Goal: Complete application form: Complete application form

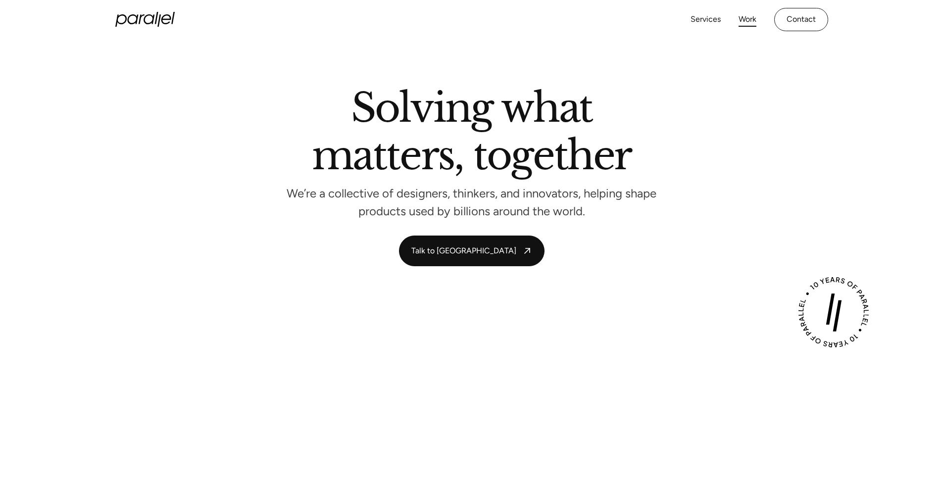
click at [746, 17] on link "Work" at bounding box center [747, 19] width 18 height 14
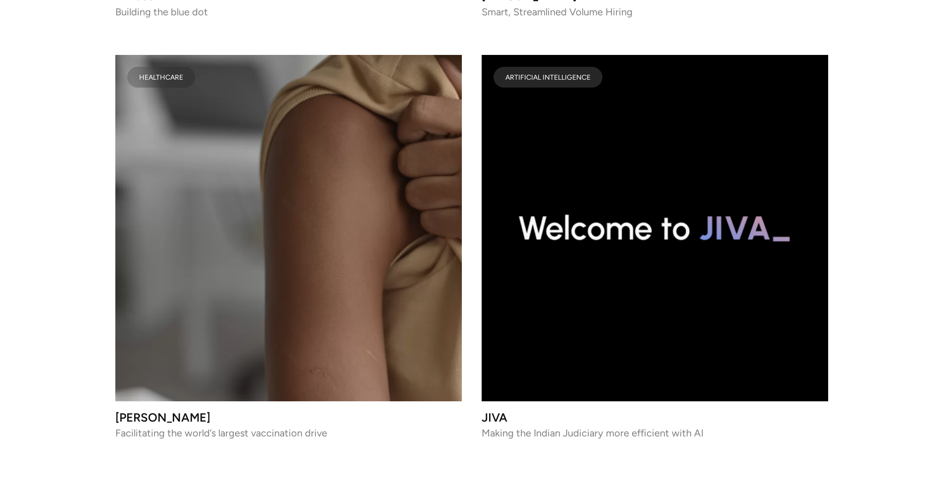
scroll to position [4664, 0]
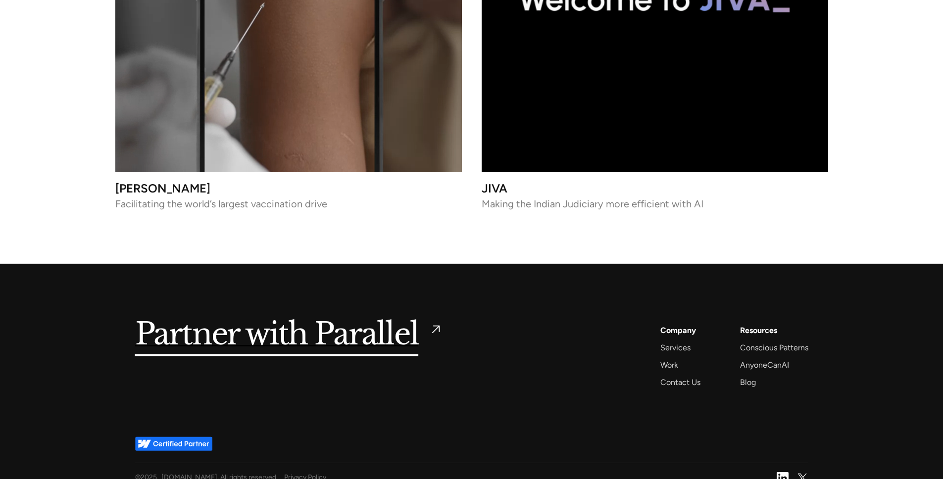
click at [320, 328] on h5 "Partner with Parallel" at bounding box center [276, 335] width 283 height 23
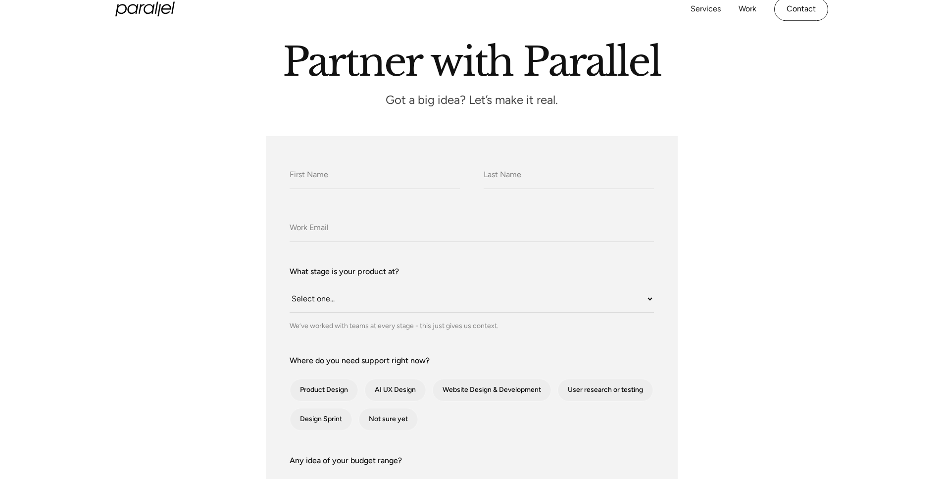
scroll to position [182, 0]
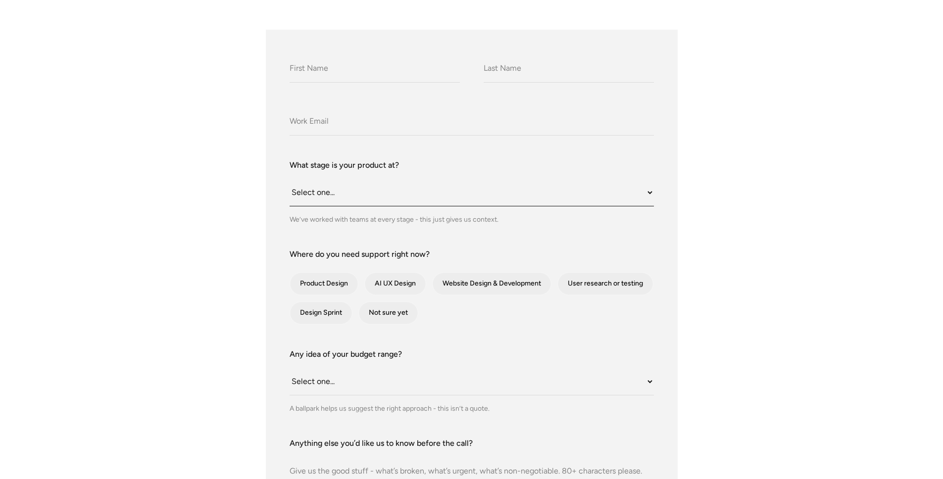
click at [324, 192] on select "Select one... Still an idea Building MVP Live with early users Scaling fast Som…" at bounding box center [471, 192] width 364 height 27
select select "Still an idea"
click at [332, 281] on div "contact-form" at bounding box center [324, 284] width 68 height 22
click at [306, 281] on input "Product Design" at bounding box center [303, 284] width 6 height 6
checkbox input "true"
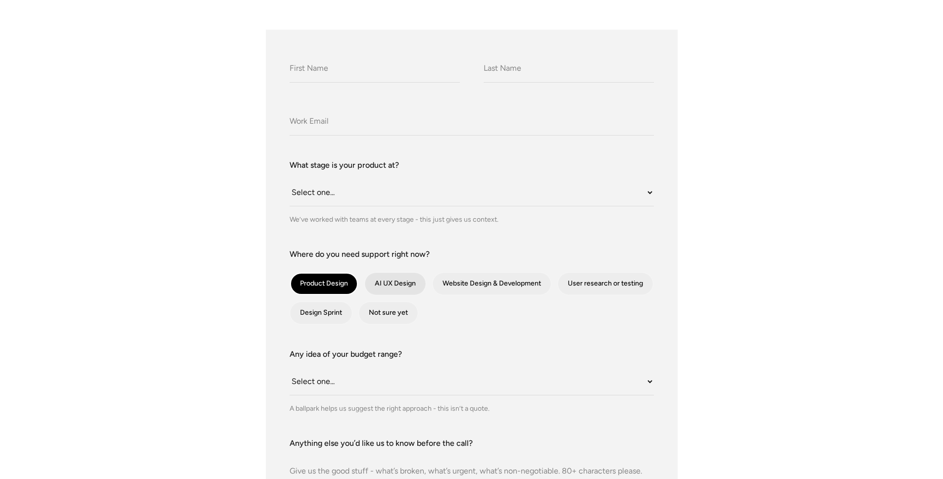
click at [407, 286] on div "contact-form" at bounding box center [395, 284] width 61 height 22
click at [381, 286] on input "AI UX Design" at bounding box center [378, 284] width 6 height 6
checkbox input "true"
click at [597, 274] on div "contact-form" at bounding box center [605, 284] width 95 height 22
click at [574, 281] on input "User research or testing" at bounding box center [570, 284] width 6 height 6
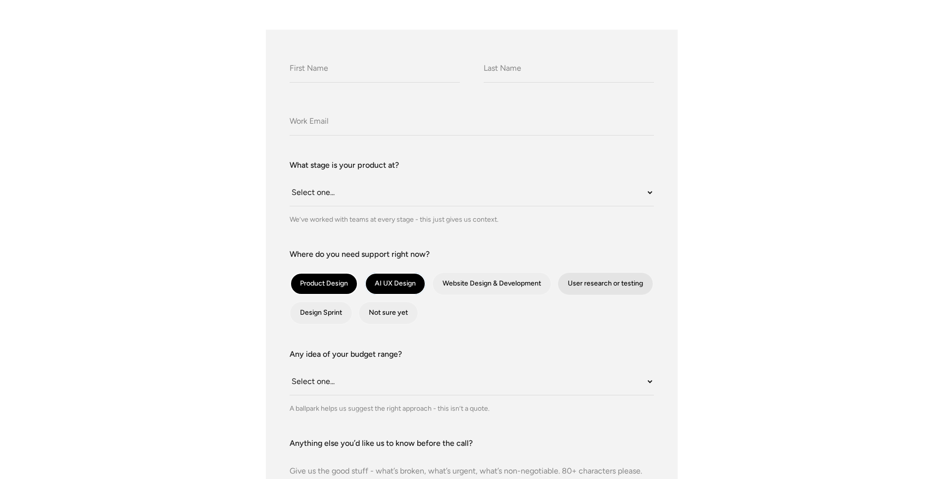
checkbox input "true"
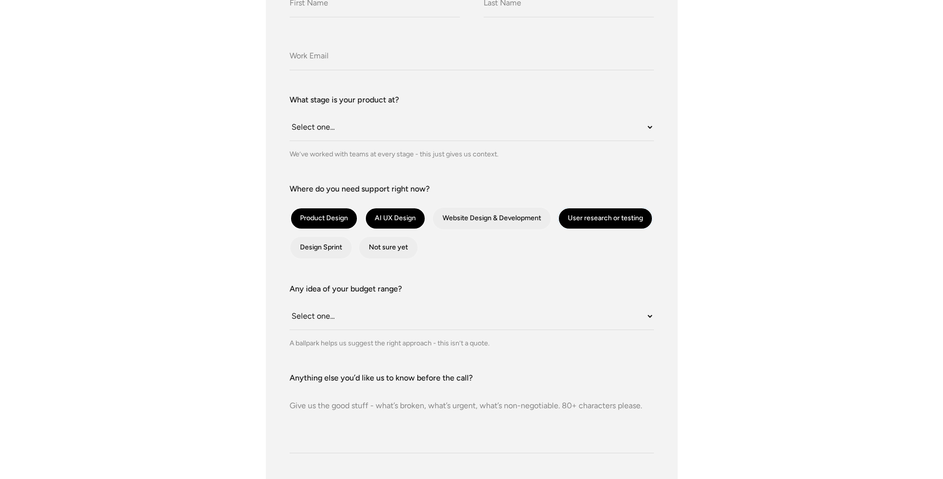
scroll to position [361, 0]
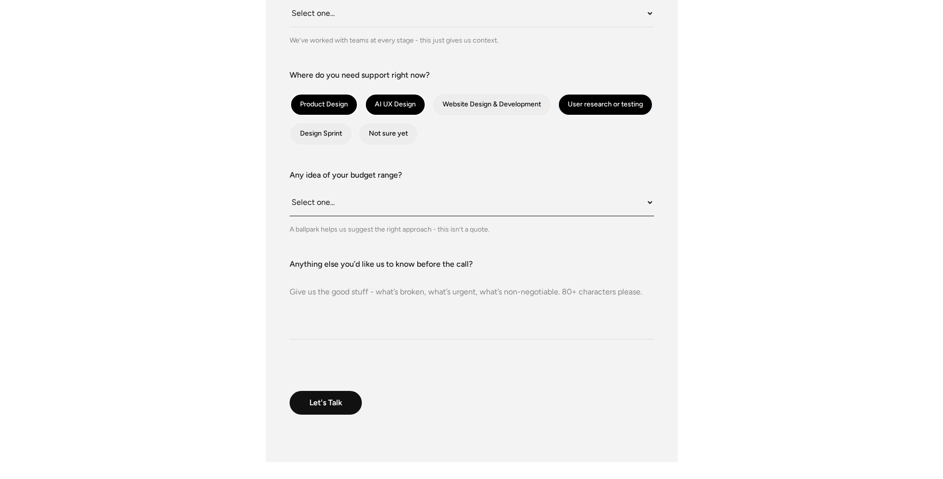
click at [317, 211] on select "Select one... Under $10K $10K–$25K $25K–$50K $50K+" at bounding box center [471, 202] width 364 height 27
select select "$10K–$25K"
click at [256, 155] on div "What do we call you? What do we call you? Company Email What stage is your prod…" at bounding box center [471, 157] width 673 height 612
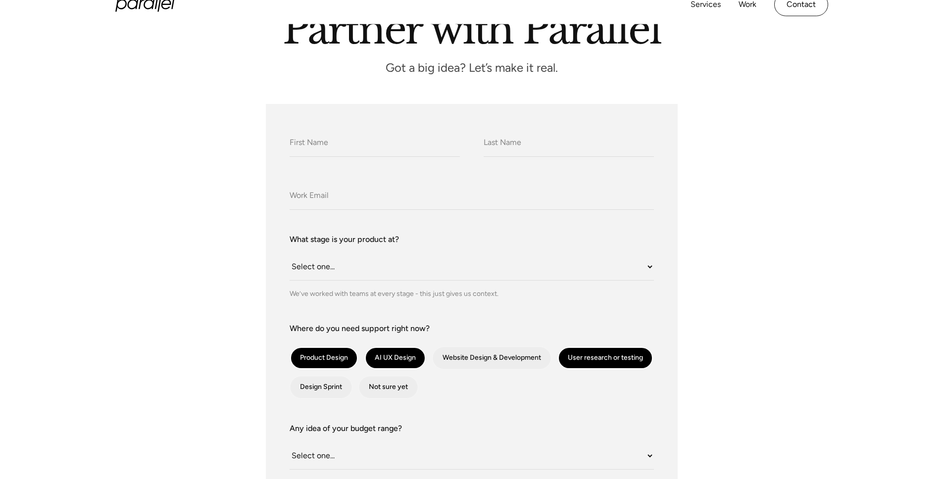
scroll to position [48, 0]
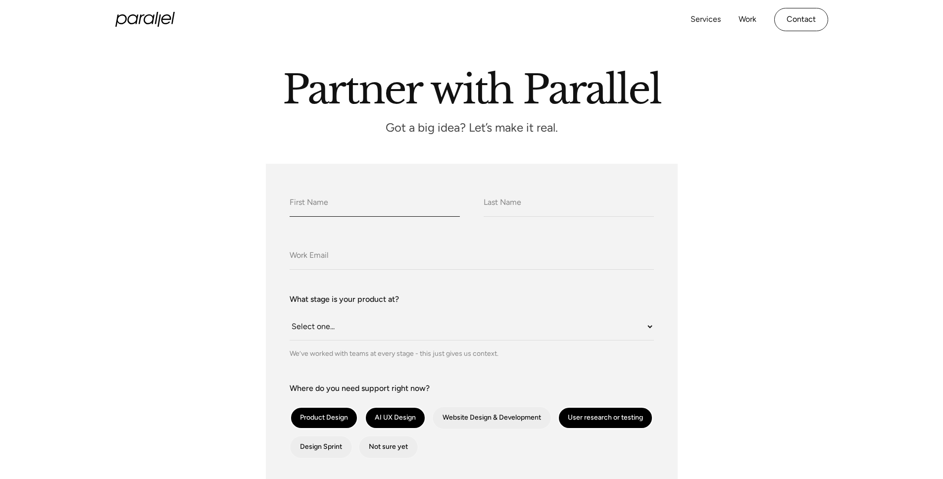
click at [336, 201] on input "What do we call you?" at bounding box center [374, 202] width 170 height 27
click at [318, 200] on input "What do we call you?" at bounding box center [374, 202] width 170 height 27
type input "Ajay"
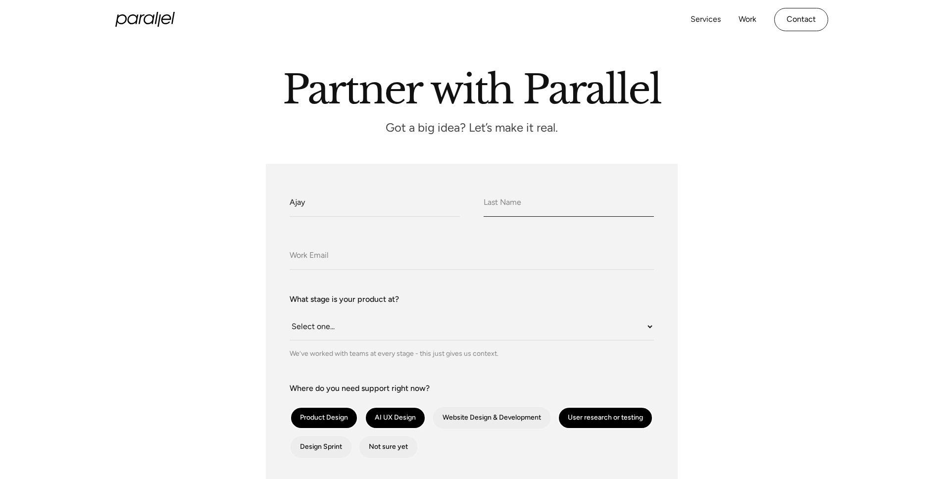
click at [491, 197] on input "What do we call you?" at bounding box center [568, 202] width 170 height 27
type input "Varma"
click at [325, 250] on input "Company Email" at bounding box center [471, 255] width 364 height 27
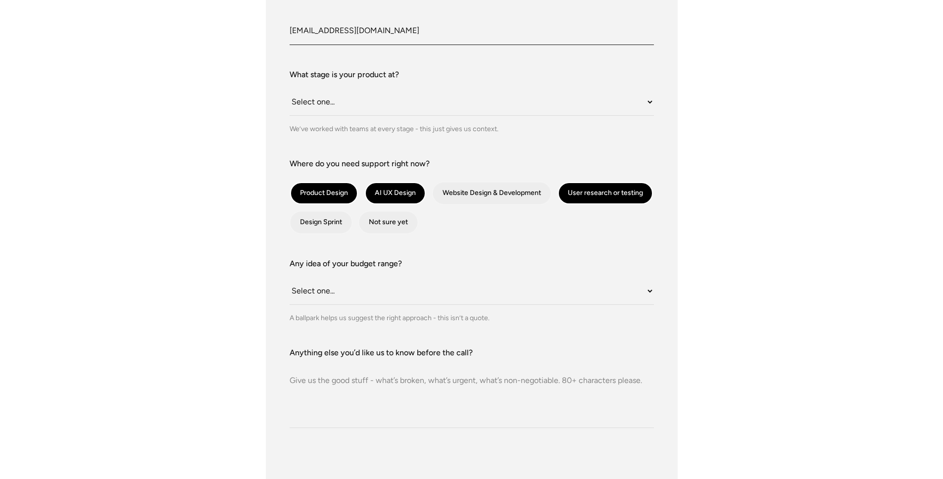
scroll to position [276, 0]
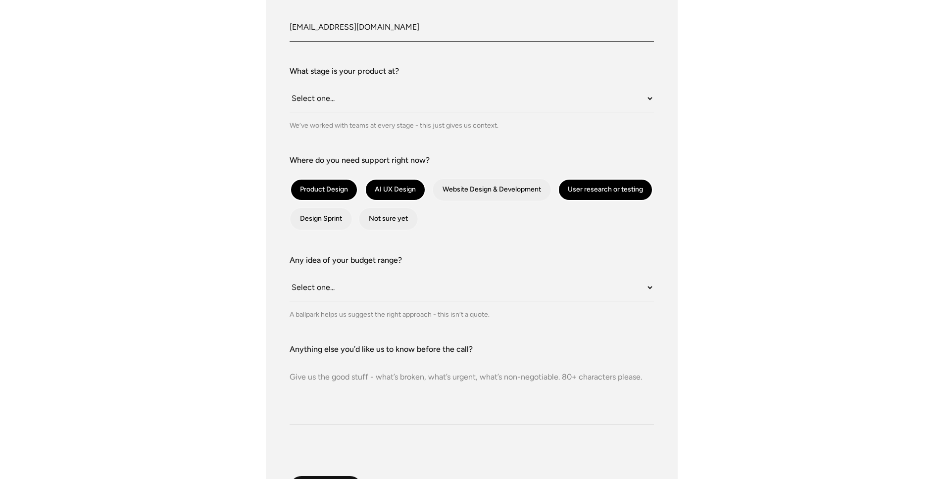
type input "[EMAIL_ADDRESS][DOMAIN_NAME]"
click at [322, 316] on div "A ballpark helps us suggest the right approach - this isn’t a quote." at bounding box center [471, 314] width 364 height 10
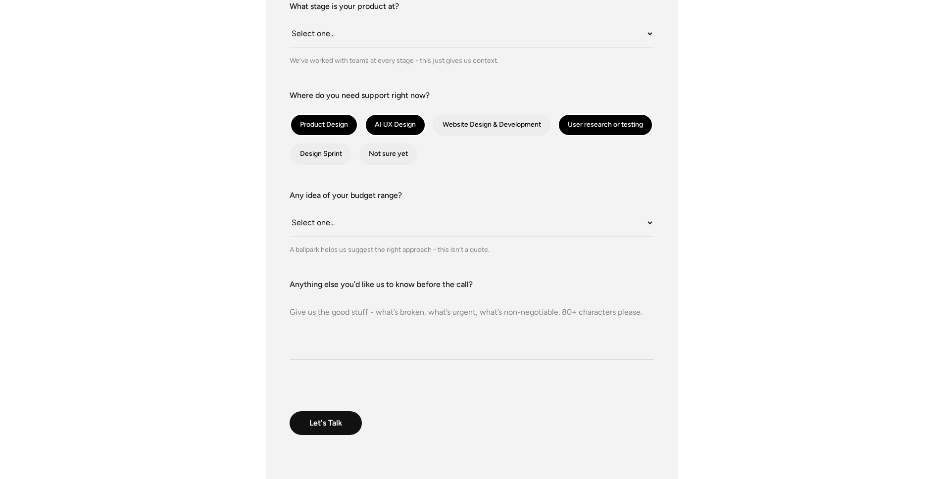
scroll to position [343, 0]
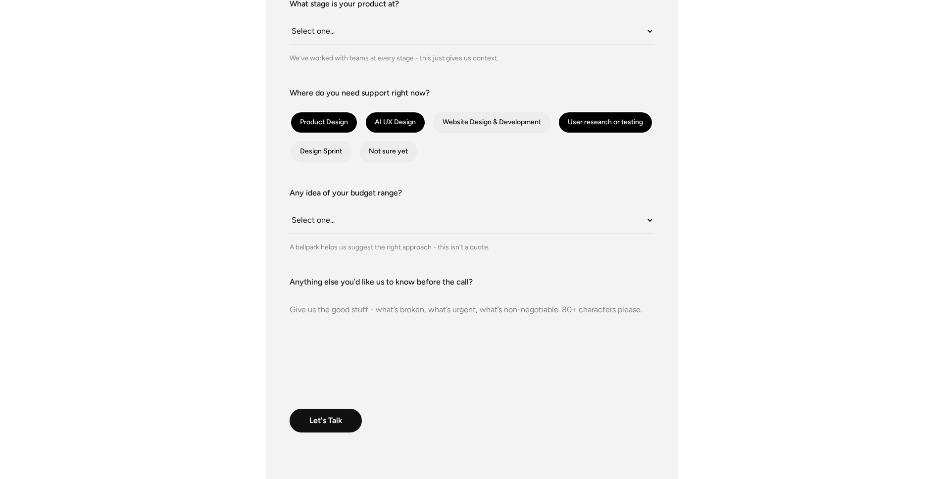
click at [326, 314] on textarea "Anything else you’d like us to know before the call?" at bounding box center [471, 322] width 364 height 69
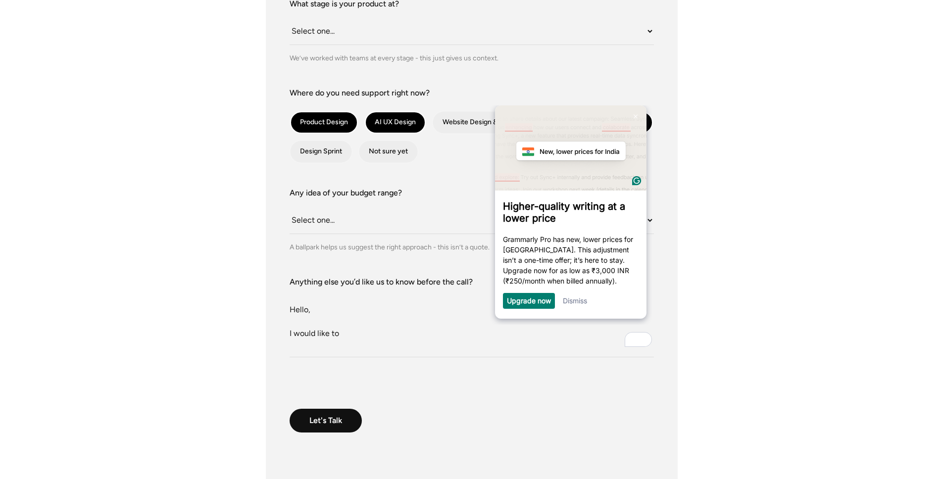
click at [572, 302] on link "Dismiss" at bounding box center [574, 300] width 24 height 8
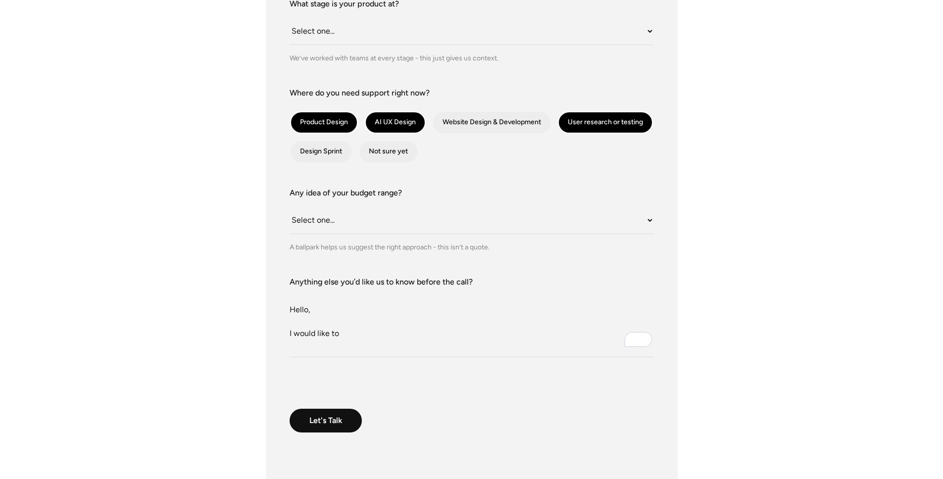
click at [345, 333] on textarea "Hello, I would like to" at bounding box center [471, 322] width 364 height 69
click at [366, 330] on textarea "Hello, I would like to" at bounding box center [471, 322] width 364 height 69
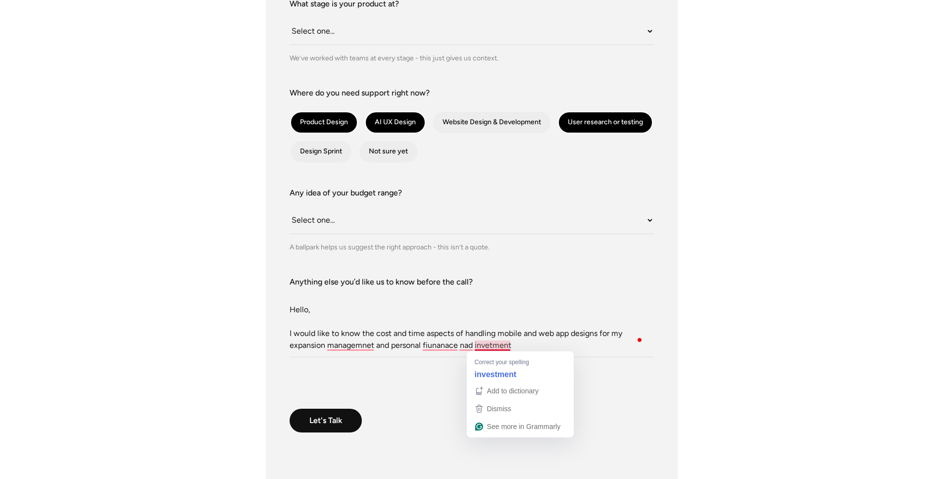
click at [544, 345] on textarea "Hello, I would like to know the cost and time aspects of handling mobile and we…" at bounding box center [471, 322] width 364 height 69
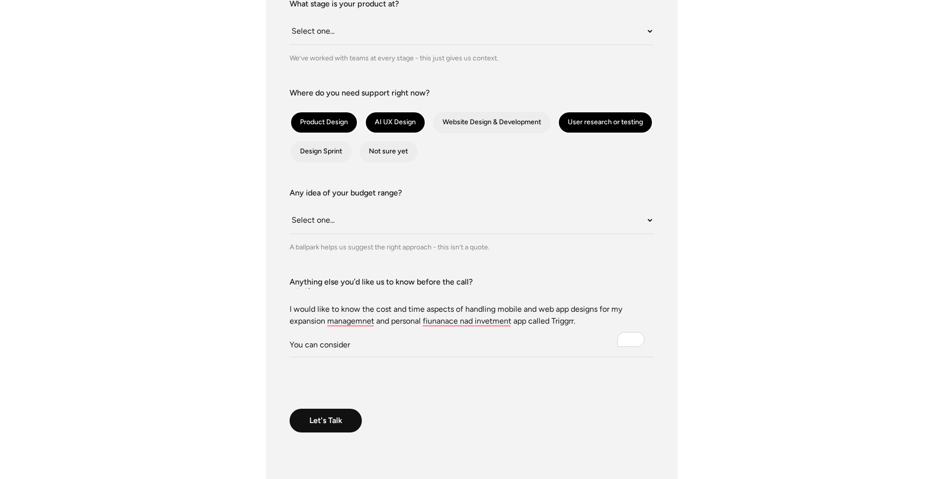
scroll to position [26, 0]
paste textarea "Monarch: Budget & Track Money"
paste textarea "Rocket Money - Bills & Budgets"
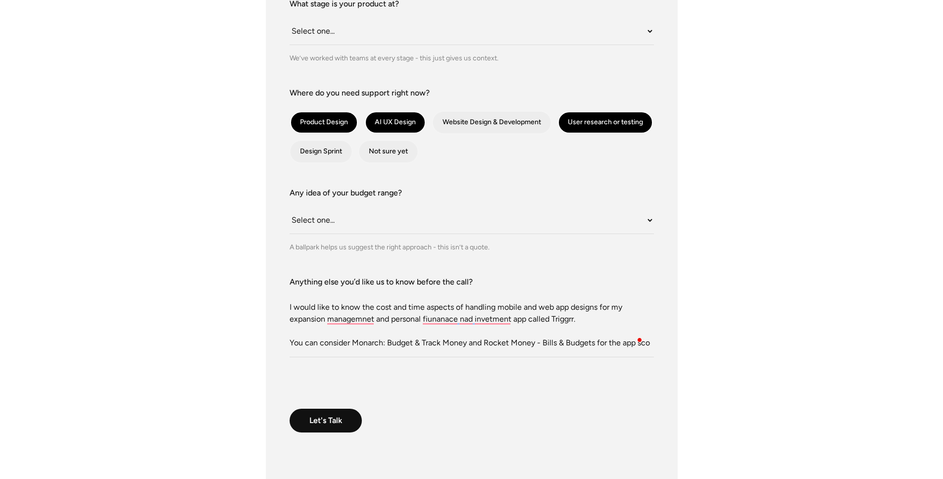
scroll to position [29, 0]
click at [325, 351] on textarea "Hello, I would like to know the cost and time aspects of handling mobile and we…" at bounding box center [471, 322] width 364 height 69
click at [330, 350] on textarea "Hello, I would like to know the cost and time aspects of handling mobile and we…" at bounding box center [471, 322] width 364 height 69
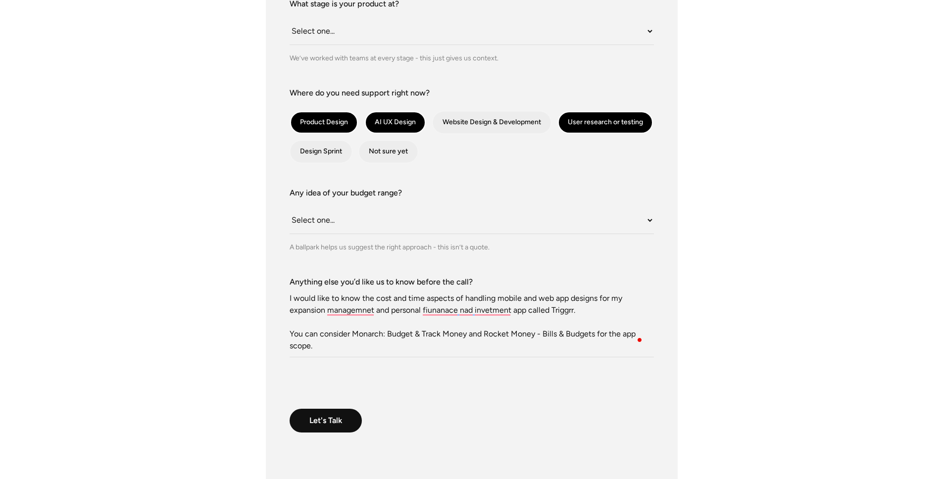
click at [555, 298] on textarea "Hello, I would like to know the cost and time aspects of handling mobile and we…" at bounding box center [471, 322] width 364 height 69
click at [498, 298] on textarea "Hello, I would like to know the cost and time aspects of handling mobile app de…" at bounding box center [471, 322] width 364 height 69
click at [617, 300] on textarea "Hello, I would like to know the cost and time aspects of handling ios mobile ap…" at bounding box center [471, 322] width 364 height 69
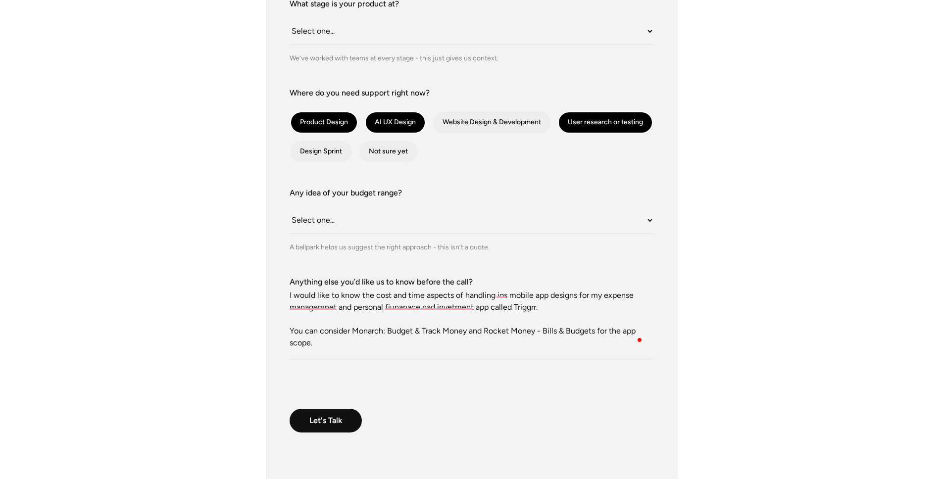
click at [353, 339] on textarea "Hello, I would like to know the cost and time aspects of handling ios mobile ap…" at bounding box center [471, 322] width 364 height 69
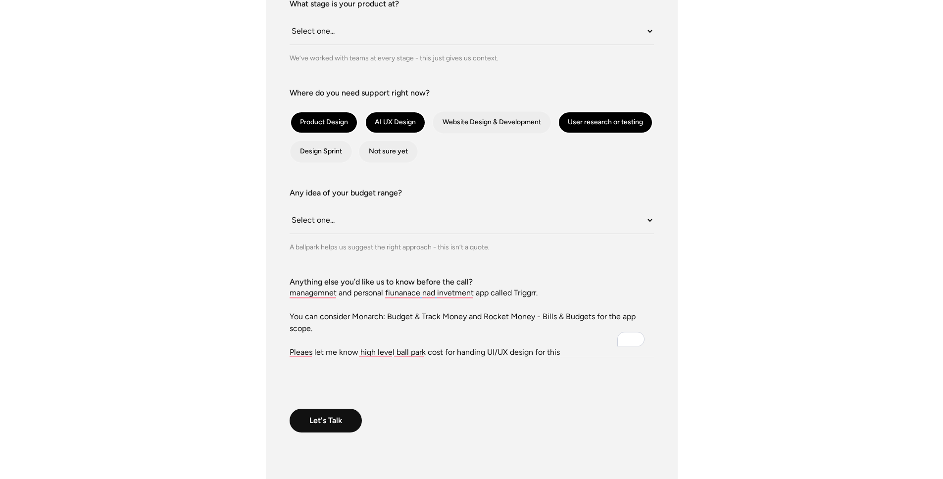
type textarea "Hello, I would like to know the cost and time aspects of handling ios mobile ap…"
click at [589, 129] on div "contact-form" at bounding box center [605, 122] width 95 height 22
click at [574, 126] on input "User research or testing" at bounding box center [570, 122] width 6 height 6
checkbox input "false"
click at [562, 350] on textarea "Hello, I would like to know the cost and time aspects of handling ios mobile ap…" at bounding box center [471, 322] width 364 height 69
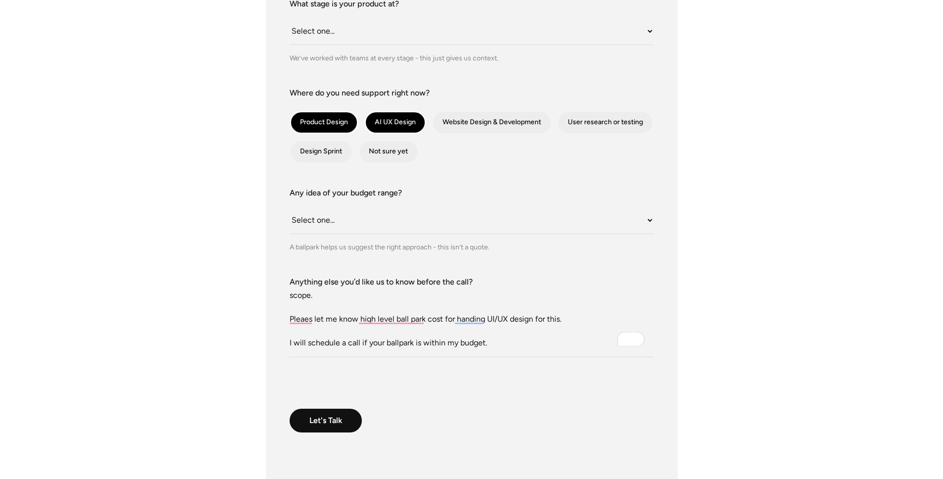
scroll to position [91, 0]
click at [478, 326] on textarea "Hello, I would like to know the cost and time aspects of handling ios mobile ap…" at bounding box center [471, 322] width 364 height 69
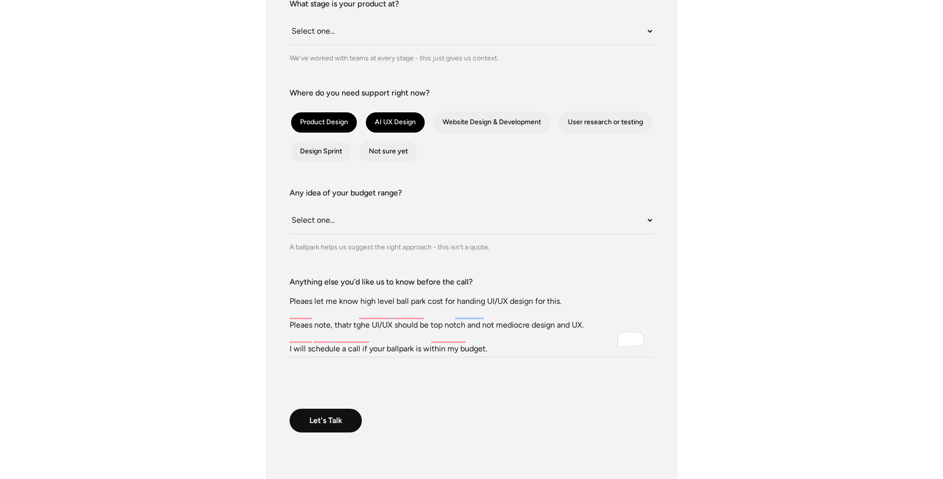
scroll to position [110, 0]
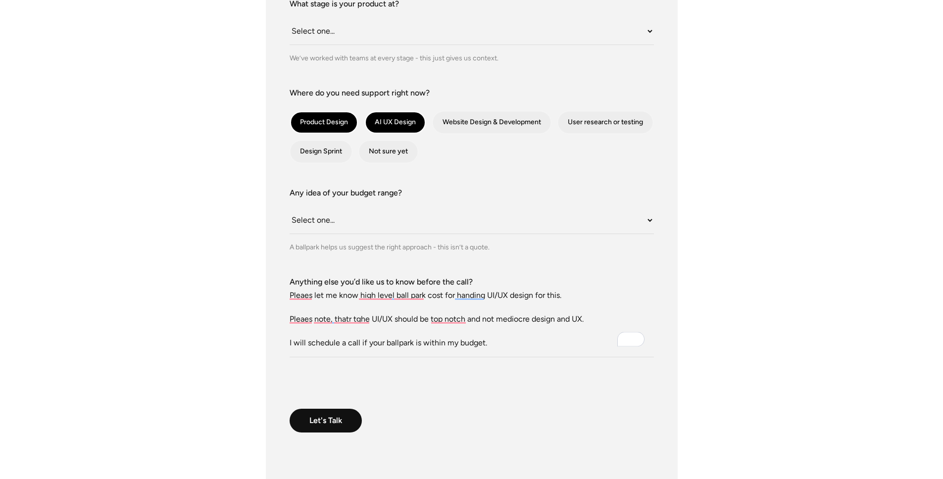
click at [591, 320] on textarea "Hello, I would like to know the cost and time aspects of handling ios mobile ap…" at bounding box center [471, 322] width 364 height 69
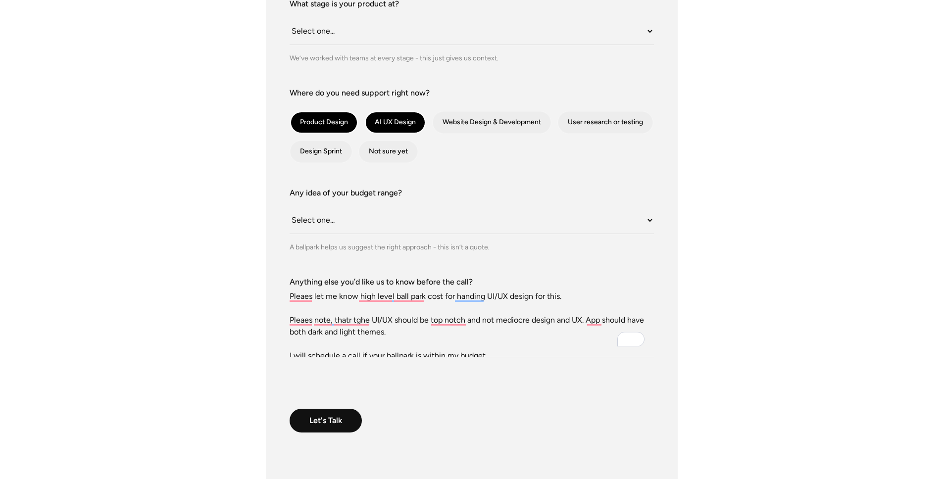
scroll to position [107, 0]
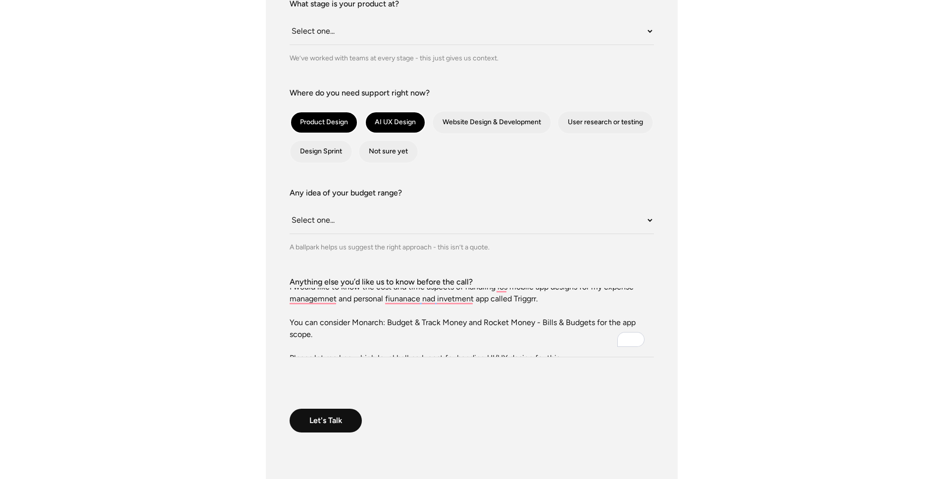
click at [350, 330] on textarea "Hello, I would like to know the cost and time aspects of handling ios mobile ap…" at bounding box center [471, 322] width 364 height 69
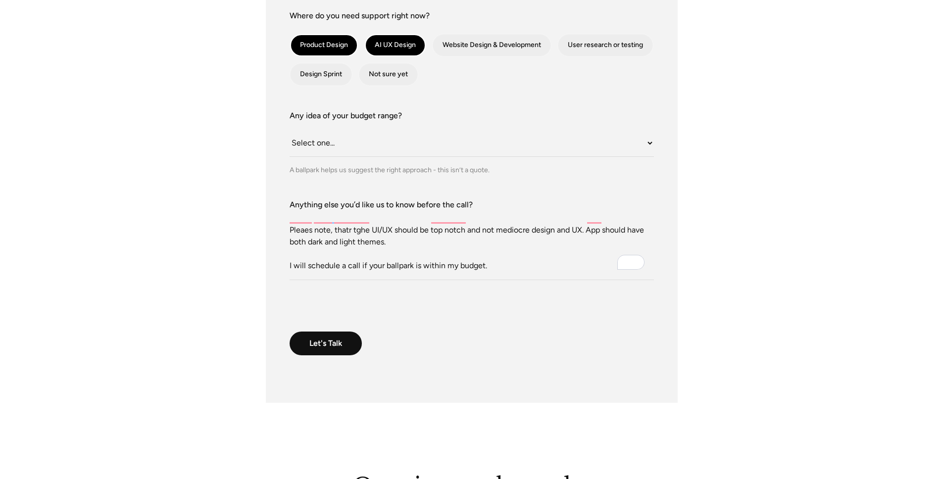
click at [526, 255] on textarea "Hello, I would like to know the cost and time aspects of handling ios mobile ap…" at bounding box center [471, 245] width 364 height 69
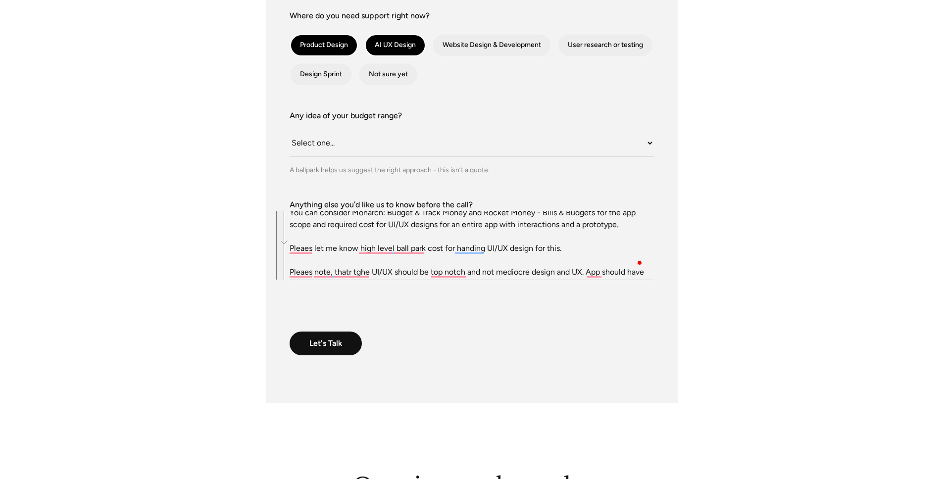
click at [421, 217] on textarea "Hello, I would like to know the cost and time aspects of handling ios mobile ap…" at bounding box center [471, 245] width 364 height 69
paste textarea "’m reaching out to get a high-level estimate for the UI/UX design of an iOS mob…"
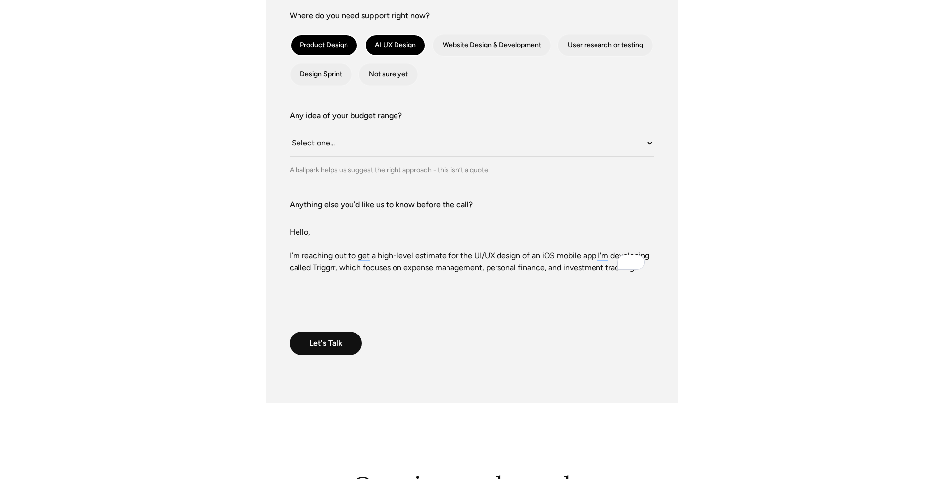
scroll to position [0, 0]
type textarea "Hello, I’m reaching out to get a high-level estimate for the UI/UX design of an…"
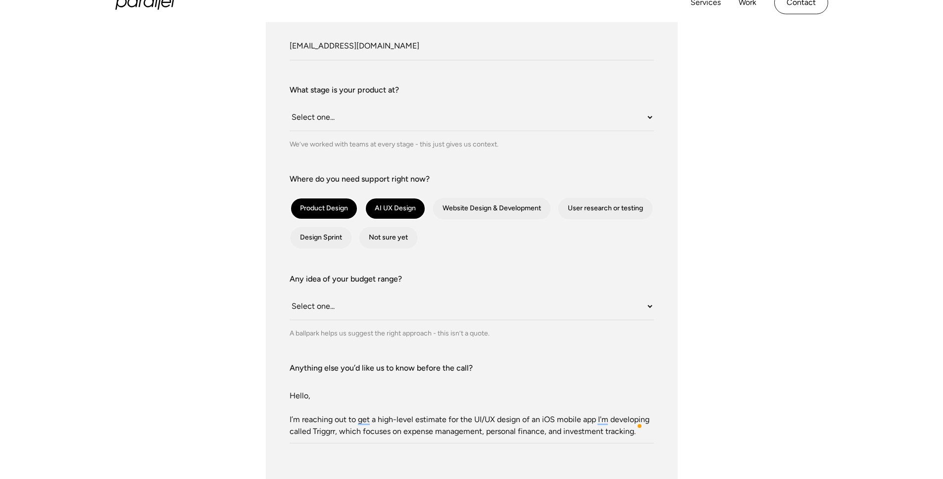
scroll to position [176, 0]
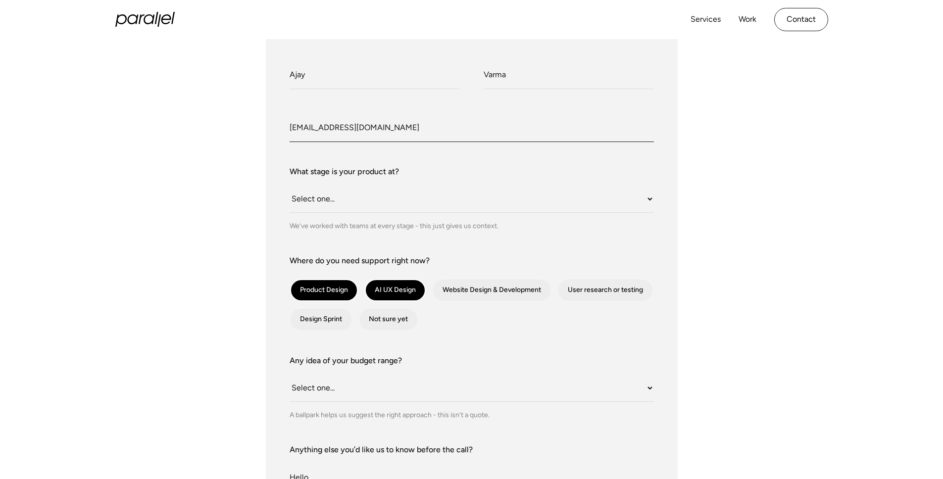
drag, startPoint x: 327, startPoint y: 128, endPoint x: 283, endPoint y: 128, distance: 43.5
click at [282, 128] on div "What do we call you? Ajay What do we call you? Varma Company Email [EMAIL_ADDRE…" at bounding box center [472, 342] width 412 height 612
click at [393, 130] on input "[EMAIL_ADDRESS][DOMAIN_NAME]" at bounding box center [471, 128] width 364 height 27
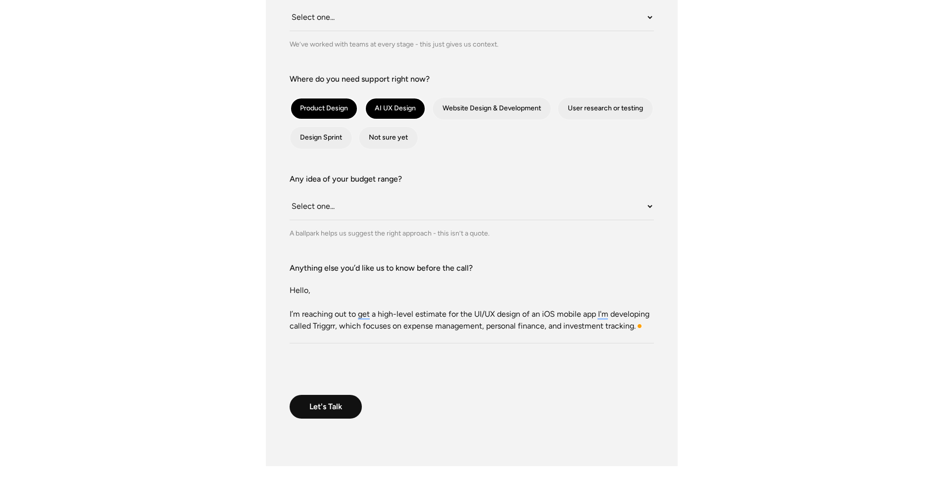
scroll to position [11, 0]
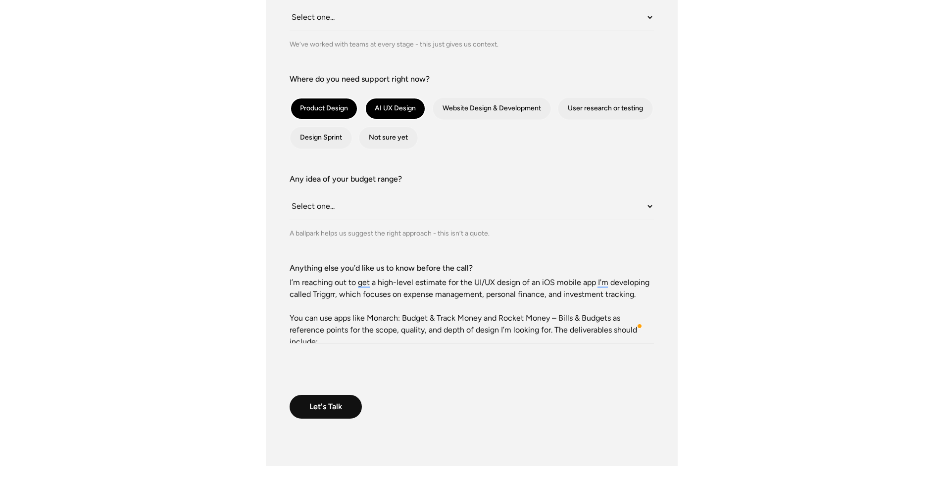
type input "[EMAIL_ADDRESS][DOMAIN_NAME]"
click at [334, 268] on label "Anything else you’d like us to know before the call?" at bounding box center [471, 268] width 364 height 12
click at [334, 274] on textarea "Hello, I’m reaching out to get a high-level estimate for the UI/UX design of an…" at bounding box center [471, 308] width 364 height 69
click at [334, 268] on label "Anything else you’d like us to know before the call?" at bounding box center [471, 268] width 364 height 12
click at [334, 274] on textarea "Hello, I’m reaching out to get a high-level estimate for the UI/UX design of an…" at bounding box center [471, 308] width 364 height 69
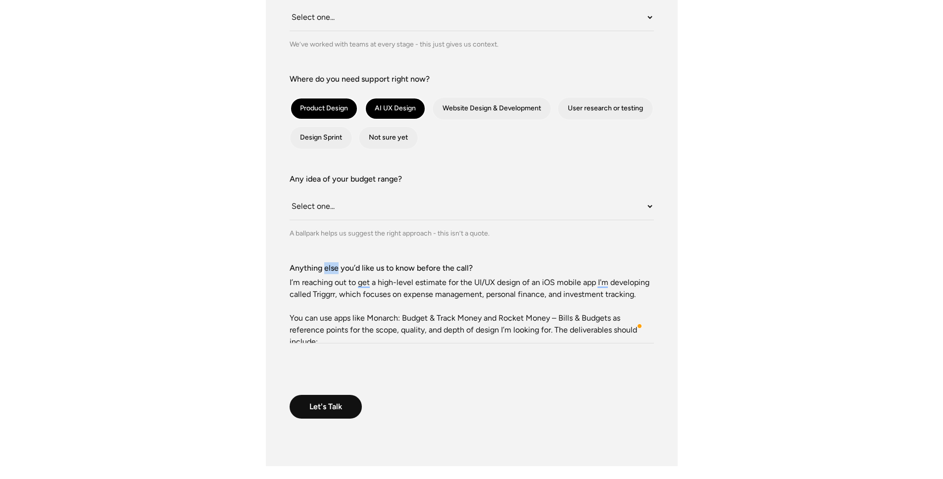
scroll to position [252, 0]
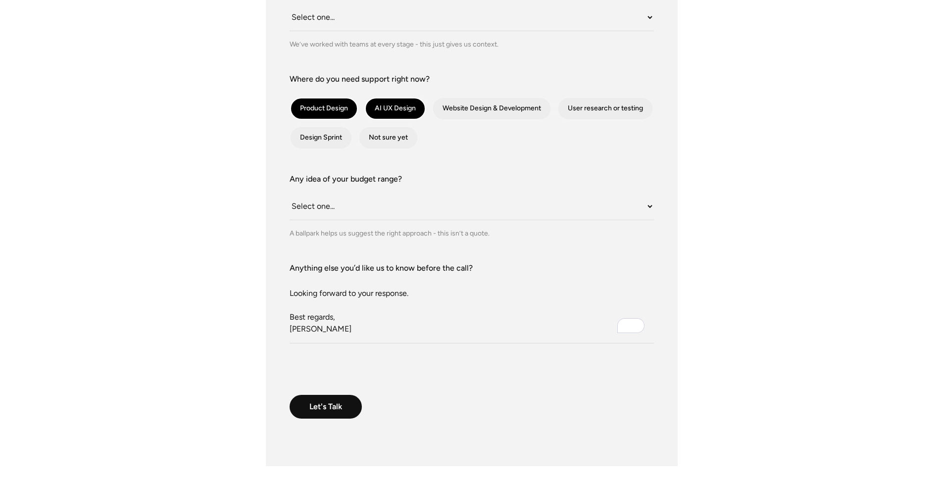
click at [374, 275] on textarea "Hello, I’m reaching out to get a high-level estimate for the UI/UX design of an…" at bounding box center [471, 308] width 364 height 69
paste textarea "Hello, I’m reaching out to get a high-level estimate for the UI/UX design of an…"
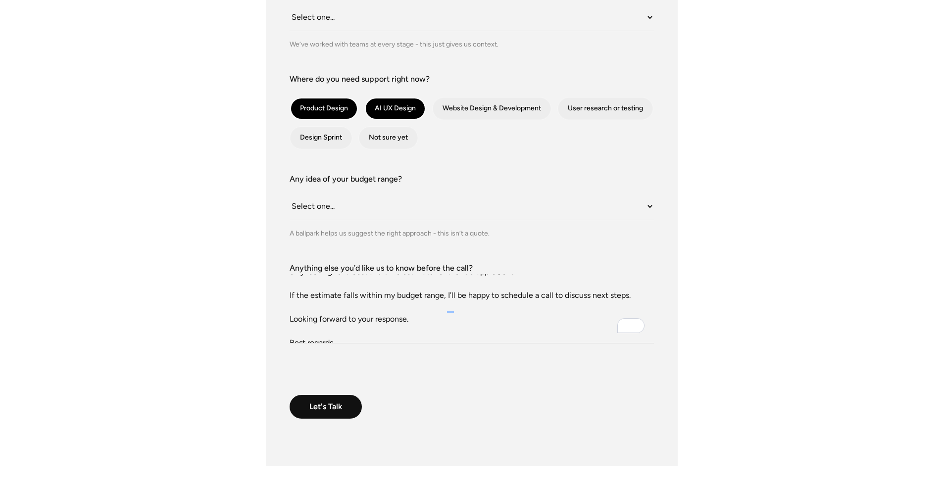
scroll to position [213, 0]
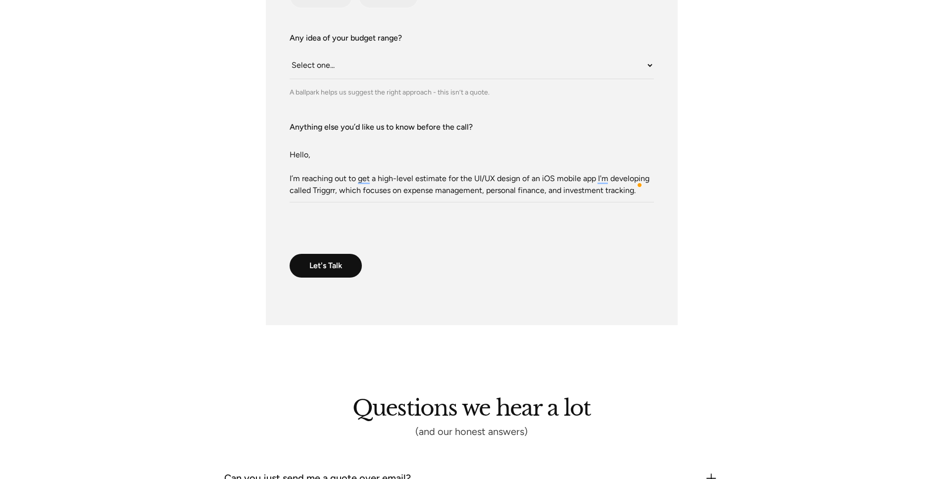
click at [415, 177] on textarea "Hello, I’m reaching out to get a high-level estimate for the UI/UX design of an…" at bounding box center [471, 167] width 364 height 69
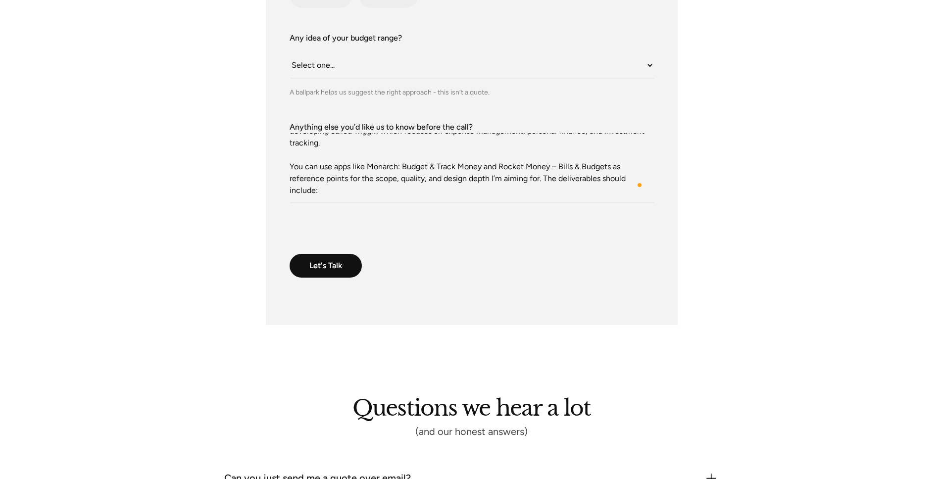
type textarea "Hello, I’m reaching out to get a high-level cost estimate for the UI/UX design …"
click at [347, 69] on select "Select one... Under $10K $10K–$25K $25K–$50K $50K+" at bounding box center [471, 65] width 364 height 27
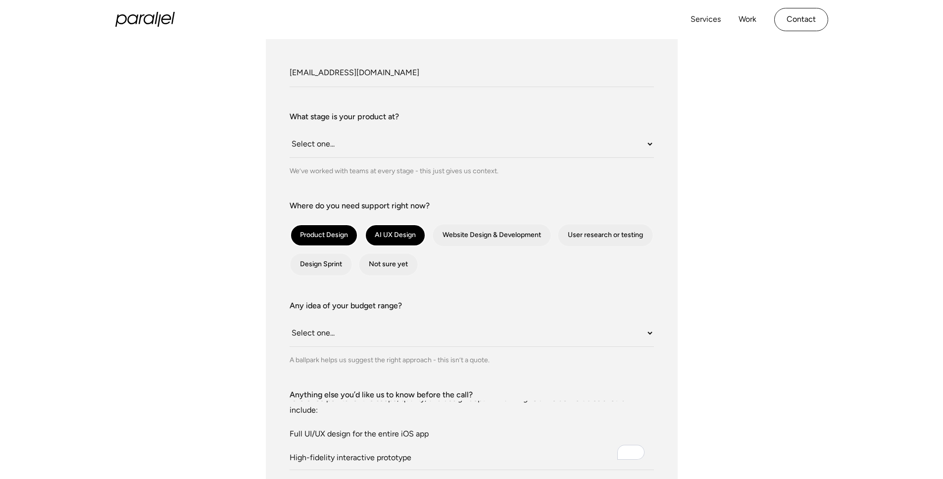
click at [237, 195] on div "What do we call you? Ajay What do we call you? Varma Company Email [EMAIL_ADDRE…" at bounding box center [471, 287] width 673 height 612
click at [392, 234] on div "contact-form" at bounding box center [395, 235] width 61 height 22
click at [381, 234] on input "AI UX Design" at bounding box center [378, 235] width 6 height 6
checkbox input "false"
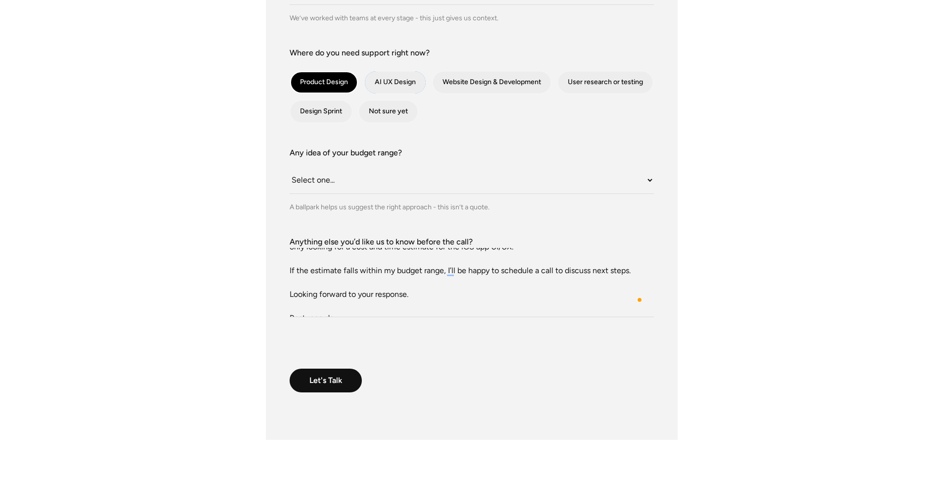
scroll to position [285, 0]
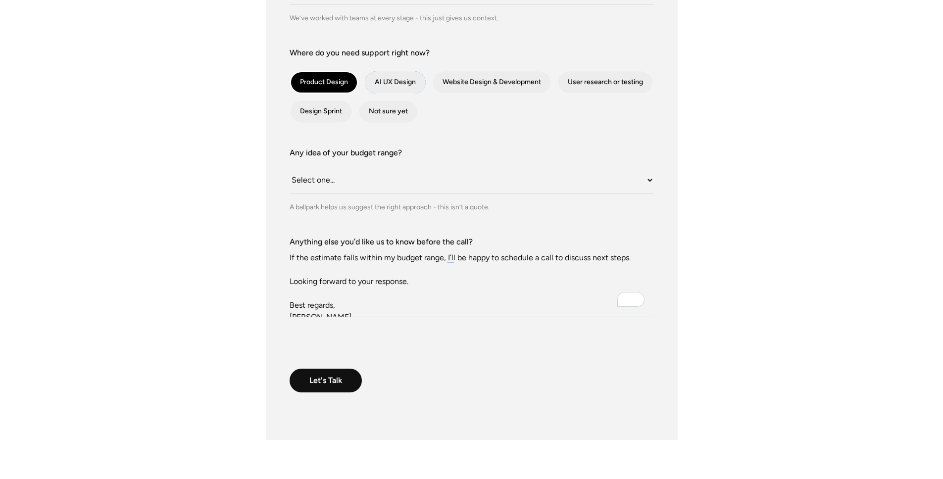
click at [372, 275] on textarea "Hello, I’m reaching out to get a high-level cost estimate for the UI/UX design …" at bounding box center [471, 282] width 364 height 69
paste textarea "estimate for the UI/UX design of an iOS mobile app I'm developing called Triggr…"
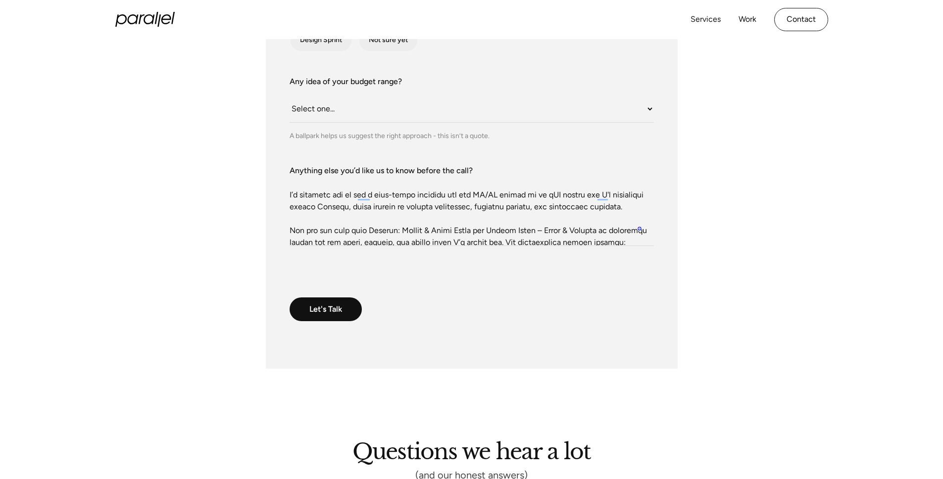
scroll to position [38, 0]
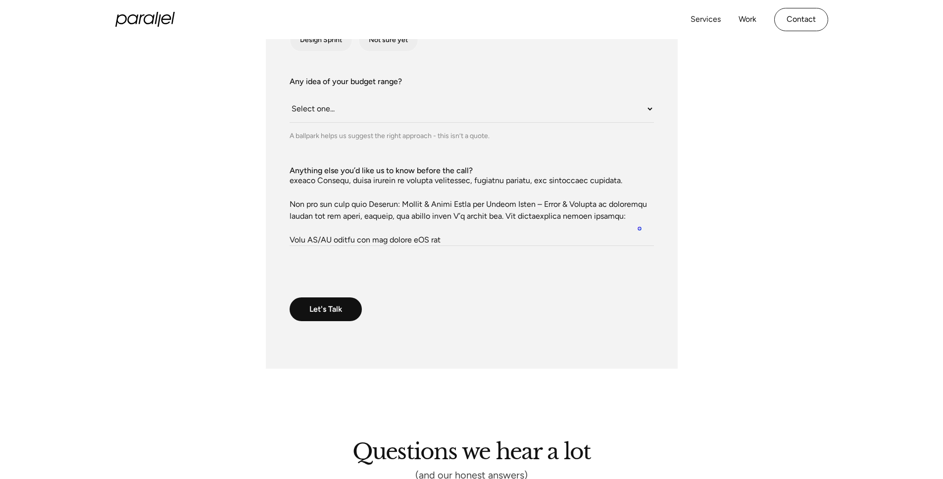
drag, startPoint x: 430, startPoint y: 215, endPoint x: 484, endPoint y: 215, distance: 54.4
click at [484, 215] on textarea "Anything else you’d like us to know before the call?" at bounding box center [471, 211] width 364 height 69
click at [505, 220] on textarea "Anything else you’d like us to know before the call?" at bounding box center [471, 211] width 364 height 69
drag, startPoint x: 428, startPoint y: 231, endPoint x: 402, endPoint y: 230, distance: 26.3
click at [401, 230] on textarea "Anything else you’d like us to know before the call?" at bounding box center [471, 211] width 364 height 69
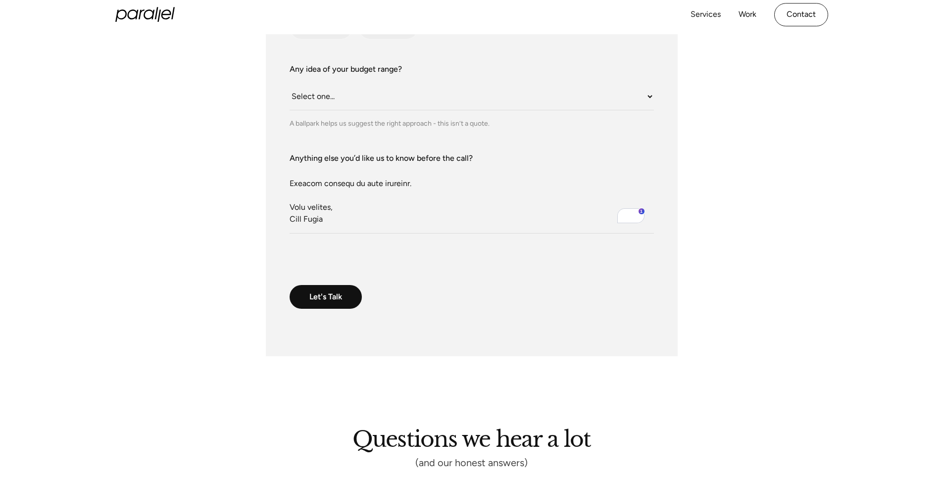
click at [362, 173] on textarea "Anything else you’d like us to know before the call?" at bounding box center [471, 198] width 364 height 69
type textarea "Lorem, I’d sitametc adi el sed d eius-tempo incididu utl etd MA/AL enimad mi ve…"
click at [422, 298] on div "Let's Talk We'll get back to you soon to help you with your problem" at bounding box center [471, 297] width 364 height 24
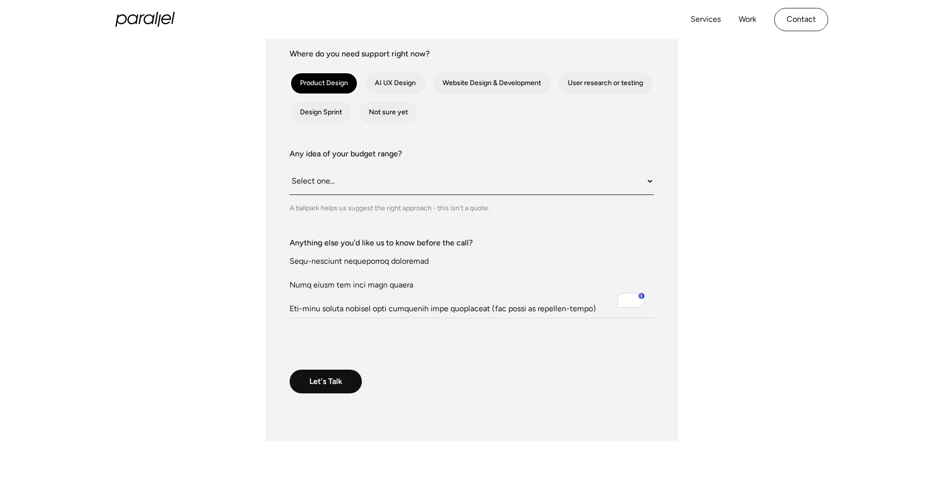
click at [324, 184] on select "Select one... Under $10K $10K–$25K $25K–$50K $50K+" at bounding box center [471, 181] width 364 height 27
click at [327, 187] on select "Select one... Under $10K $10K–$25K $25K–$50K $50K+" at bounding box center [471, 181] width 364 height 27
click at [221, 194] on div "What do we call you? Ajay What do we call you? Varma Company Email [EMAIL_ADDRE…" at bounding box center [471, 135] width 673 height 612
click at [320, 182] on select "Select one... Under $10K $10K–$25K $25K–$50K $50K+" at bounding box center [471, 181] width 364 height 27
select select "$10K–$25K"
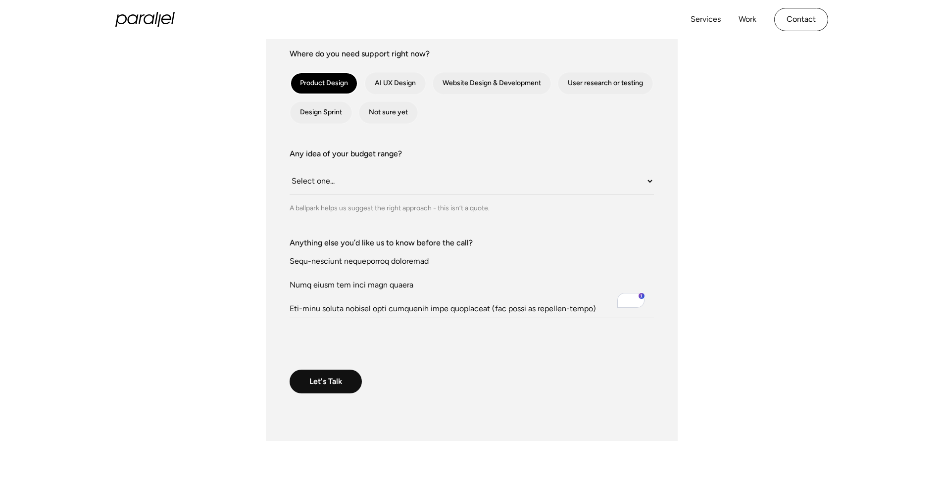
click at [254, 215] on div "What do we call you? Ajay What do we call you? Varma Company Email [EMAIL_ADDRE…" at bounding box center [471, 135] width 673 height 612
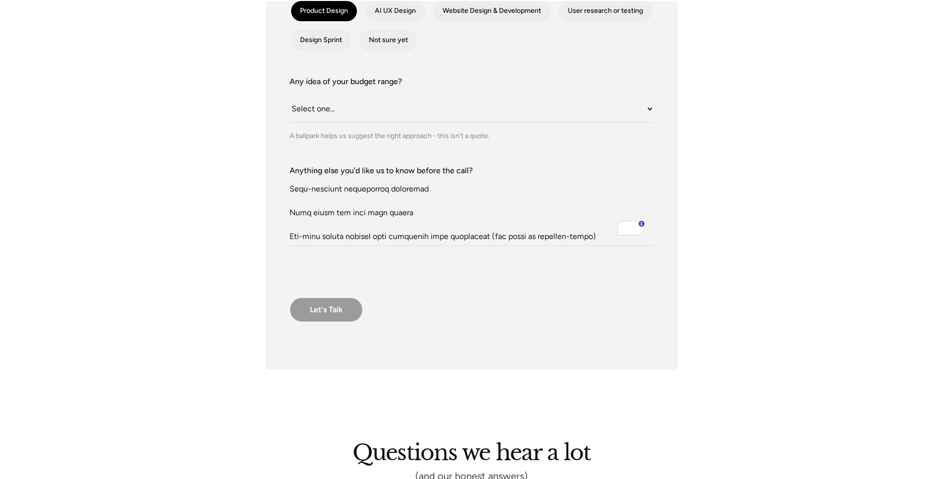
click at [322, 305] on input "Let's Talk" at bounding box center [325, 309] width 73 height 25
type input "Please wait..."
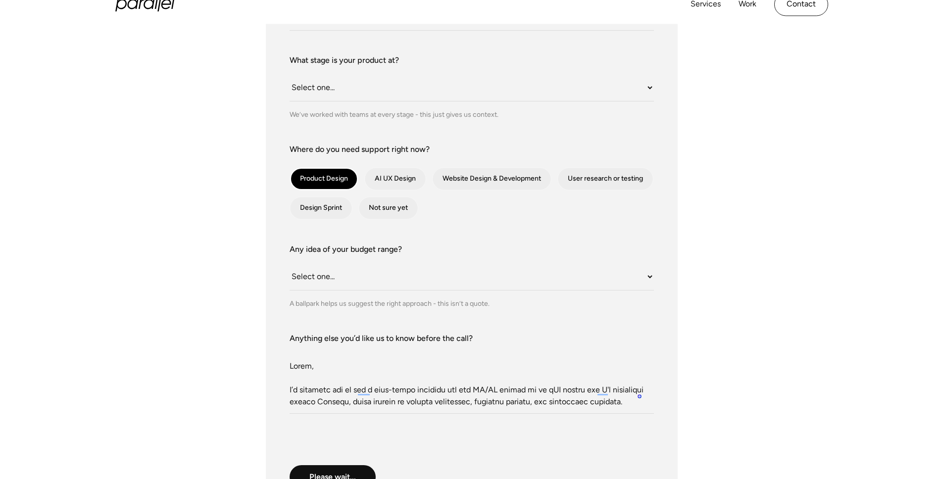
scroll to position [232, 0]
